Goal: Information Seeking & Learning: Obtain resource

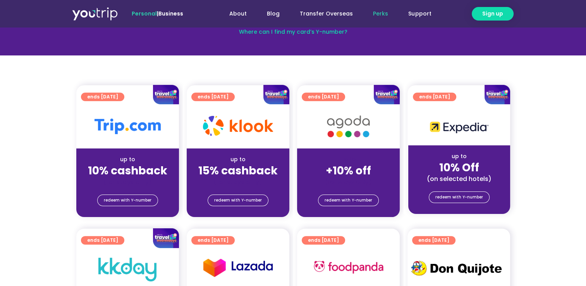
scroll to position [77, 0]
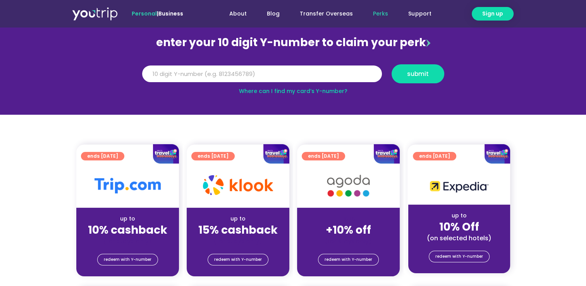
click at [316, 12] on link "Transfer Overseas" at bounding box center [326, 14] width 73 height 14
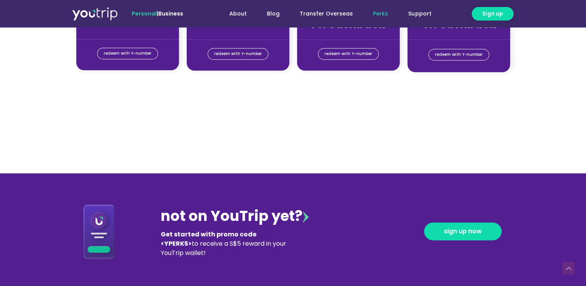
scroll to position [736, 0]
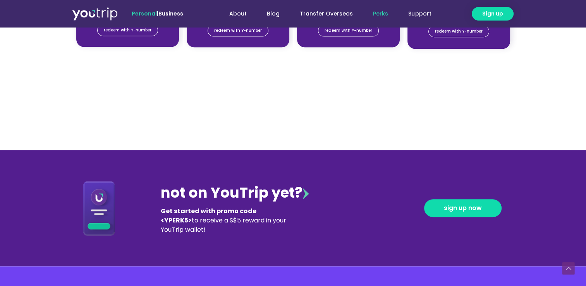
drag, startPoint x: 160, startPoint y: 208, endPoint x: 282, endPoint y: 231, distance: 123.7
click at [282, 231] on div "Get started with promo code <YPERK5> to receive a S$5 reward in your YouTrip wa…" at bounding box center [226, 221] width 131 height 28
copy div "Get started with promo code <YPERK5> to receive a S$5 reward in your YouTrip wa…"
click at [415, 15] on link "Support" at bounding box center [419, 14] width 43 height 14
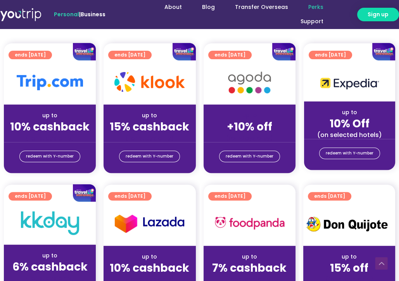
scroll to position [194, 0]
